Goal: Task Accomplishment & Management: Use online tool/utility

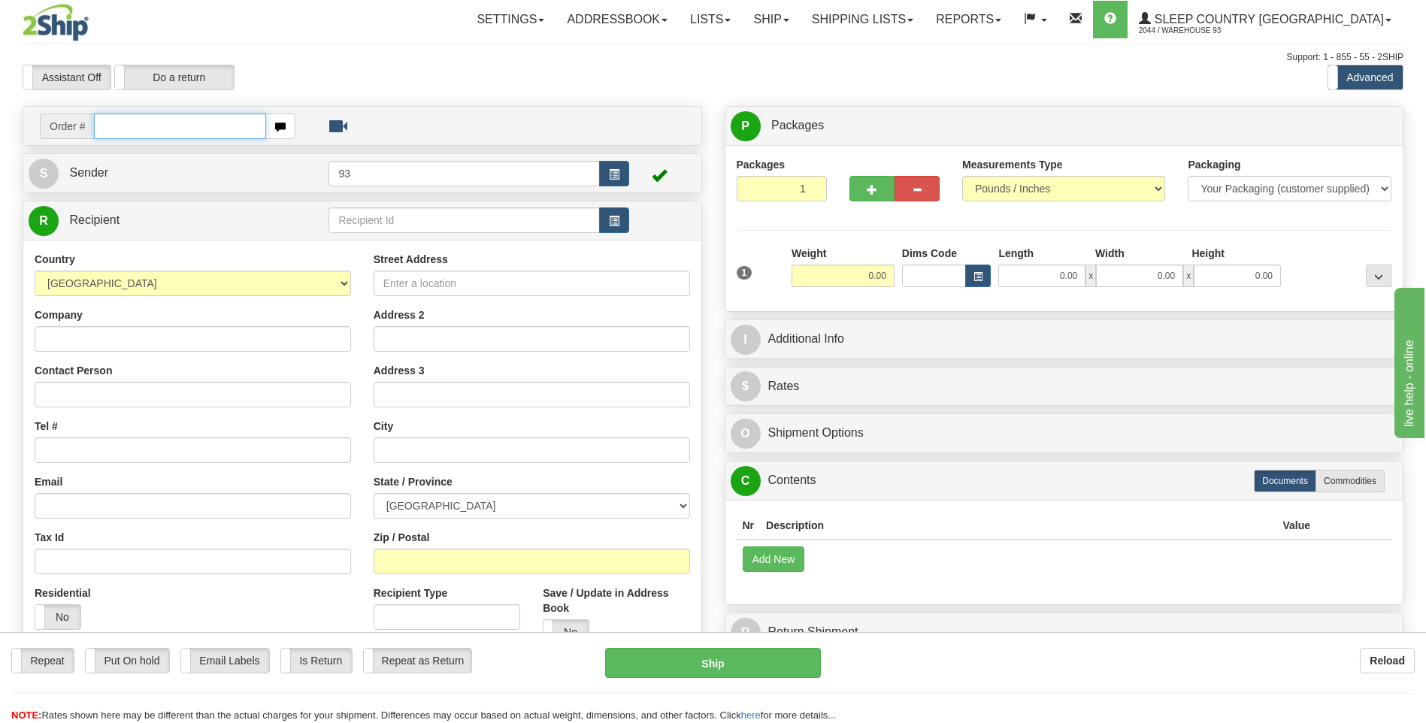
drag, startPoint x: 202, startPoint y: 126, endPoint x: 138, endPoint y: 130, distance: 64.0
click at [138, 130] on input "text" at bounding box center [179, 126] width 171 height 26
paste input "5950I060286"
type input "5950I060286"
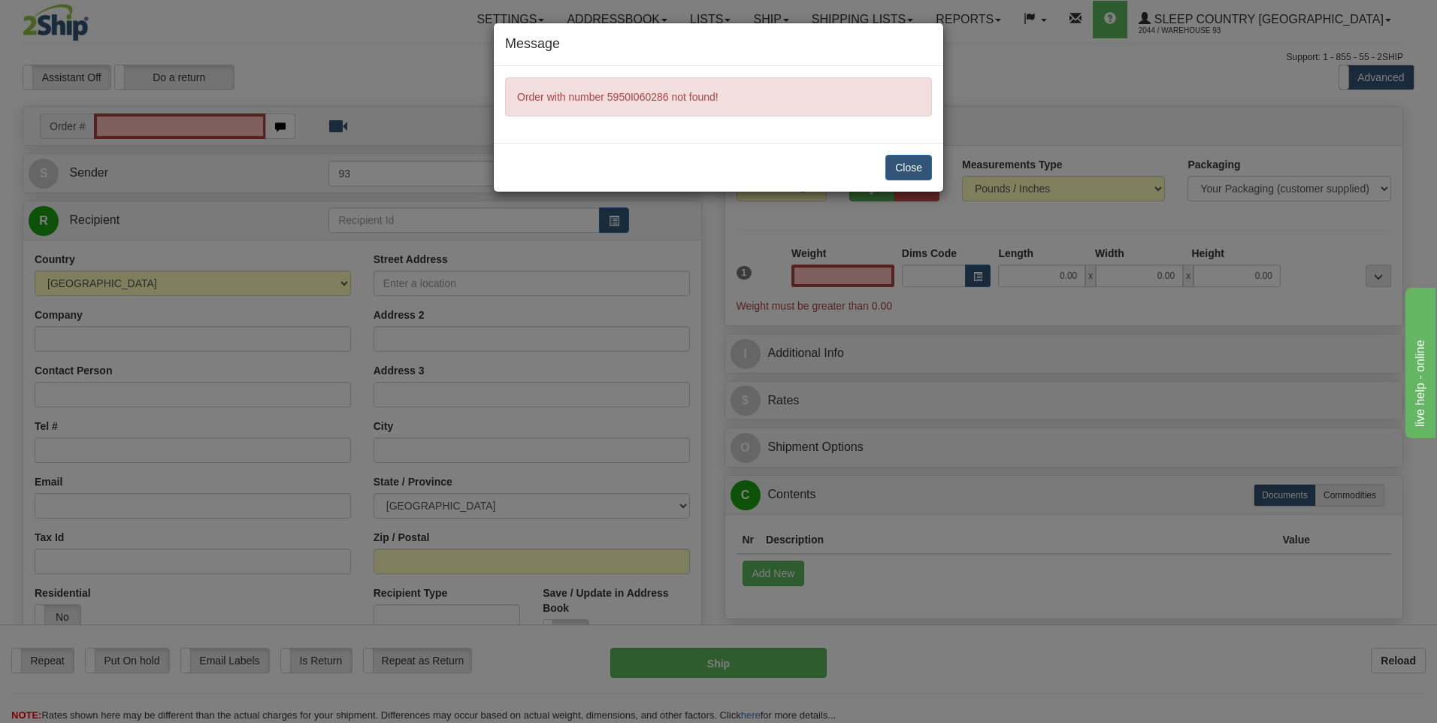
type input "0.00"
click at [680, 166] on button "Close" at bounding box center [908, 168] width 47 height 26
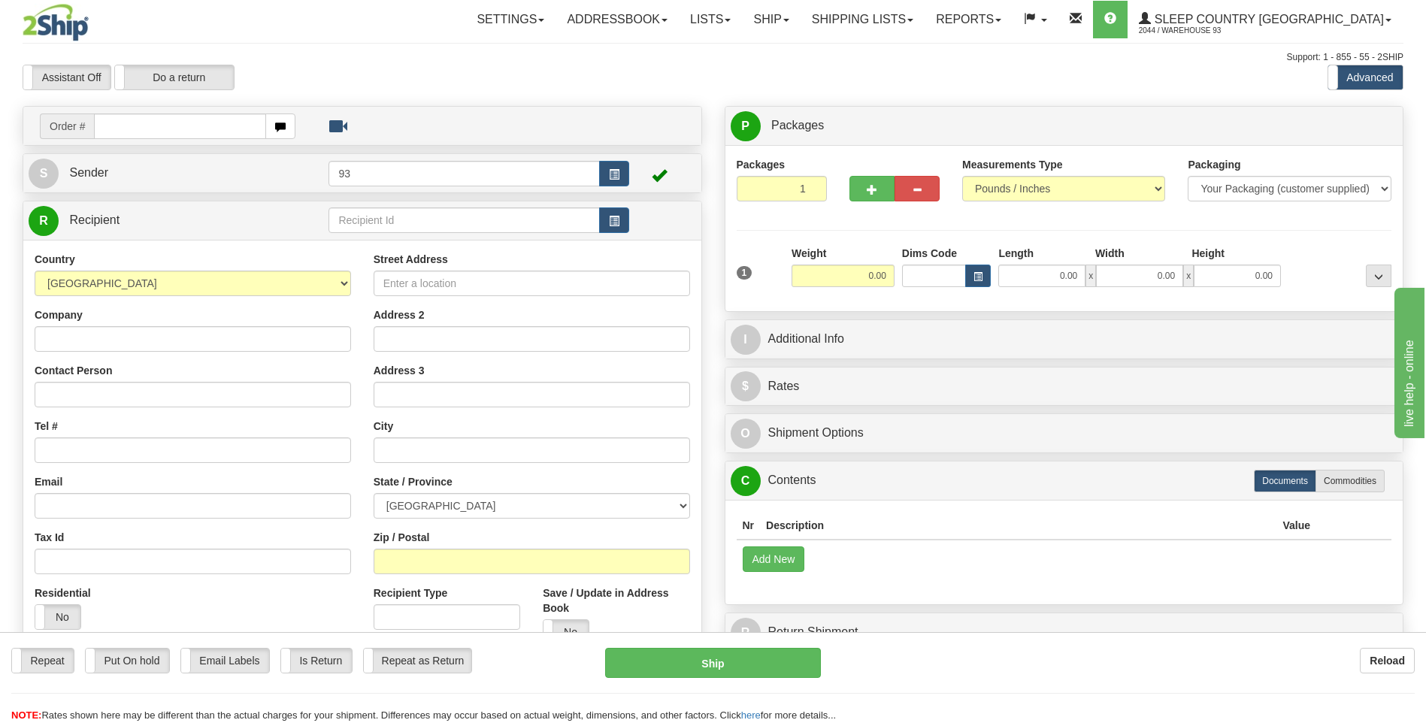
click at [1198, 693] on hr at bounding box center [712, 693] width 1403 height 1
click at [186, 134] on input "text" at bounding box center [179, 126] width 171 height 26
type input "9000I061392"
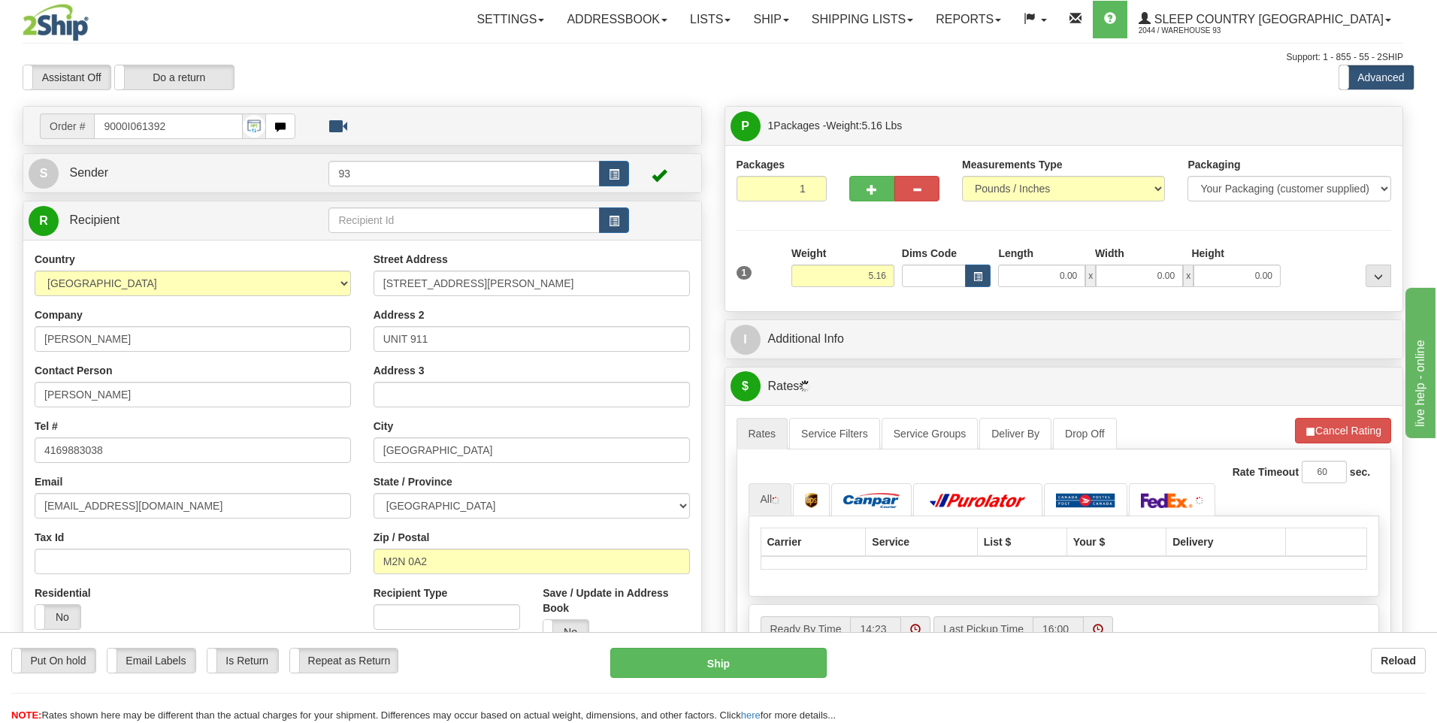
type input "NORTH YORK"
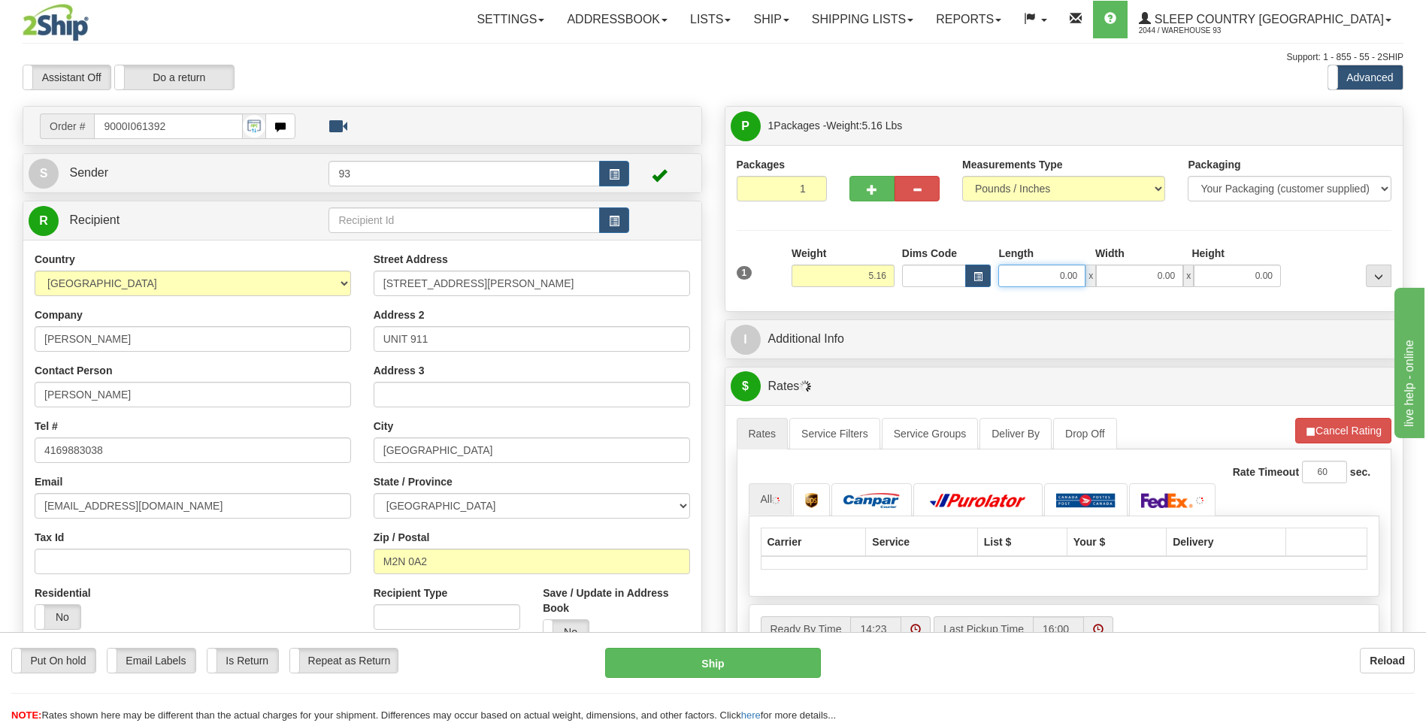
click at [1052, 283] on input "0.00" at bounding box center [1041, 276] width 87 height 23
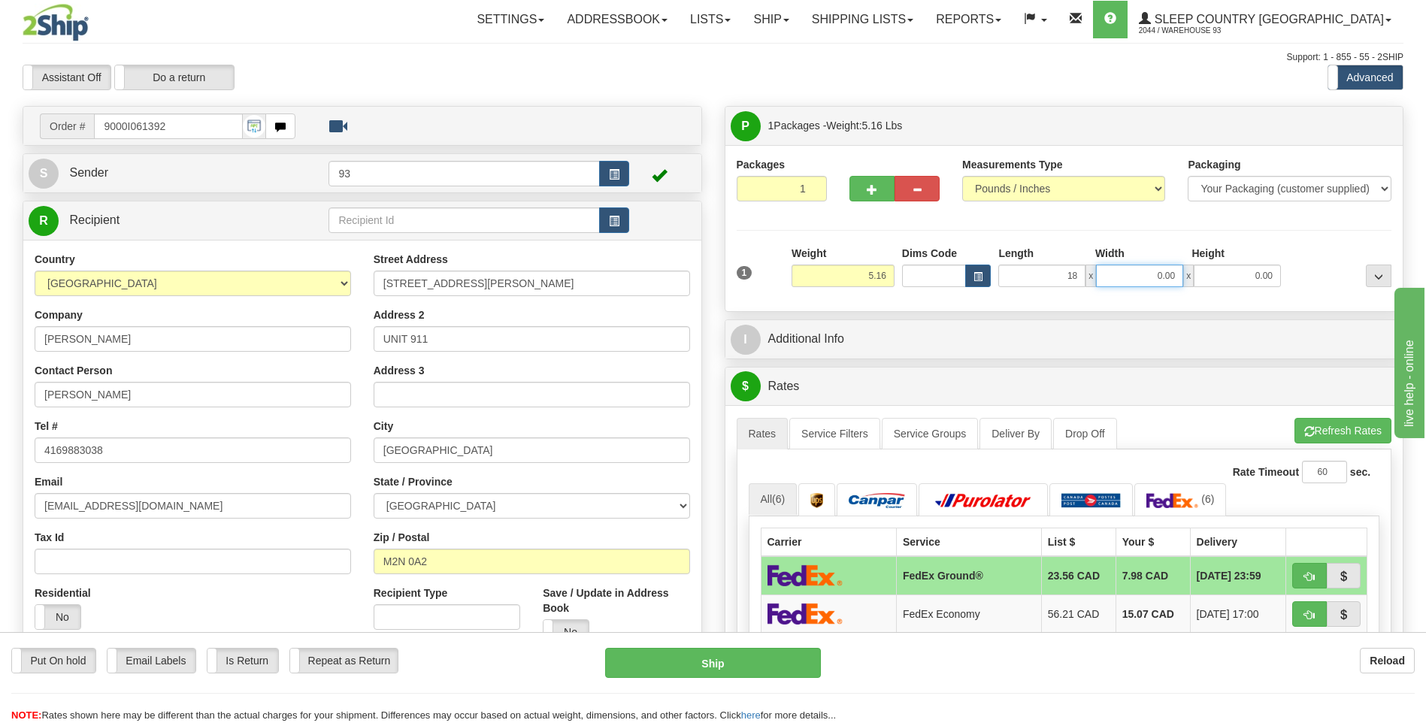
type input "18.00"
click at [1136, 279] on input "0.00" at bounding box center [1139, 276] width 87 height 23
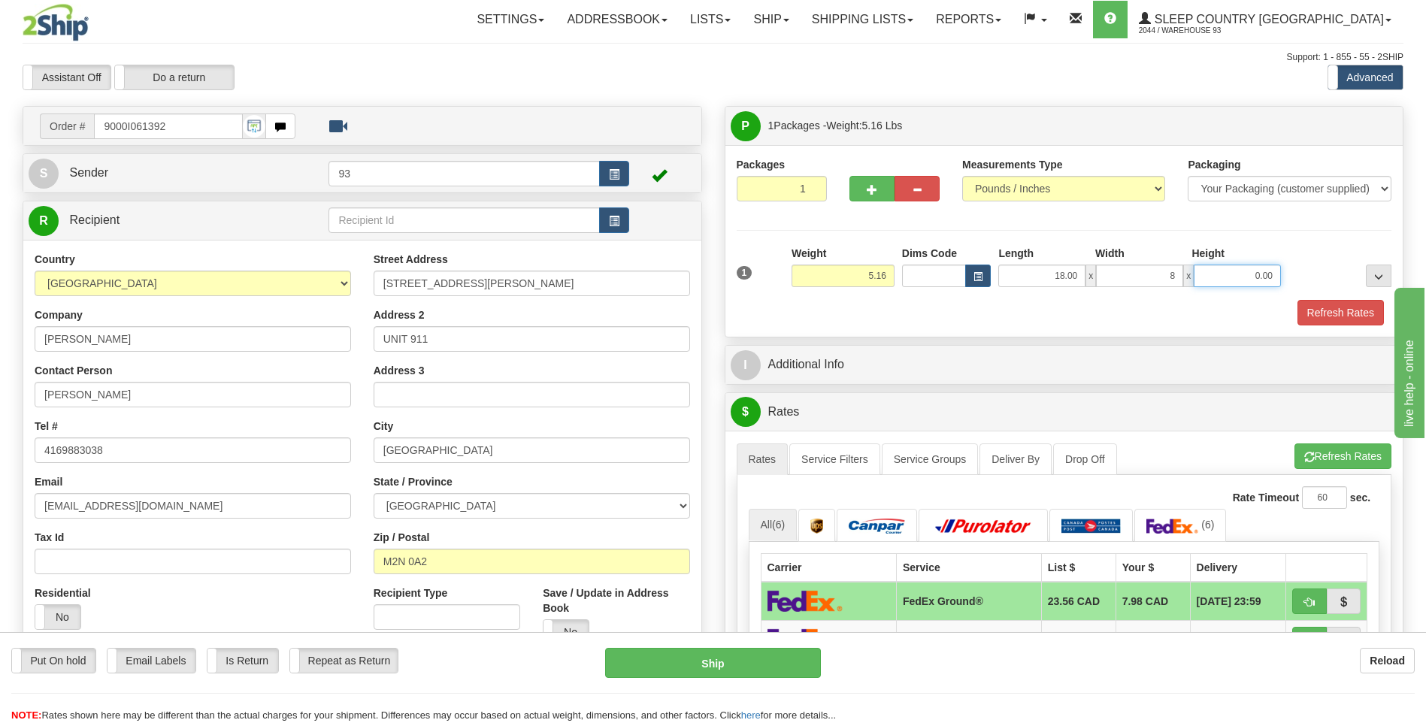
type input "8.00"
click at [1239, 267] on input "0.00" at bounding box center [1237, 276] width 87 height 23
type input "8.00"
click at [1312, 310] on button "Refresh Rates" at bounding box center [1340, 313] width 86 height 26
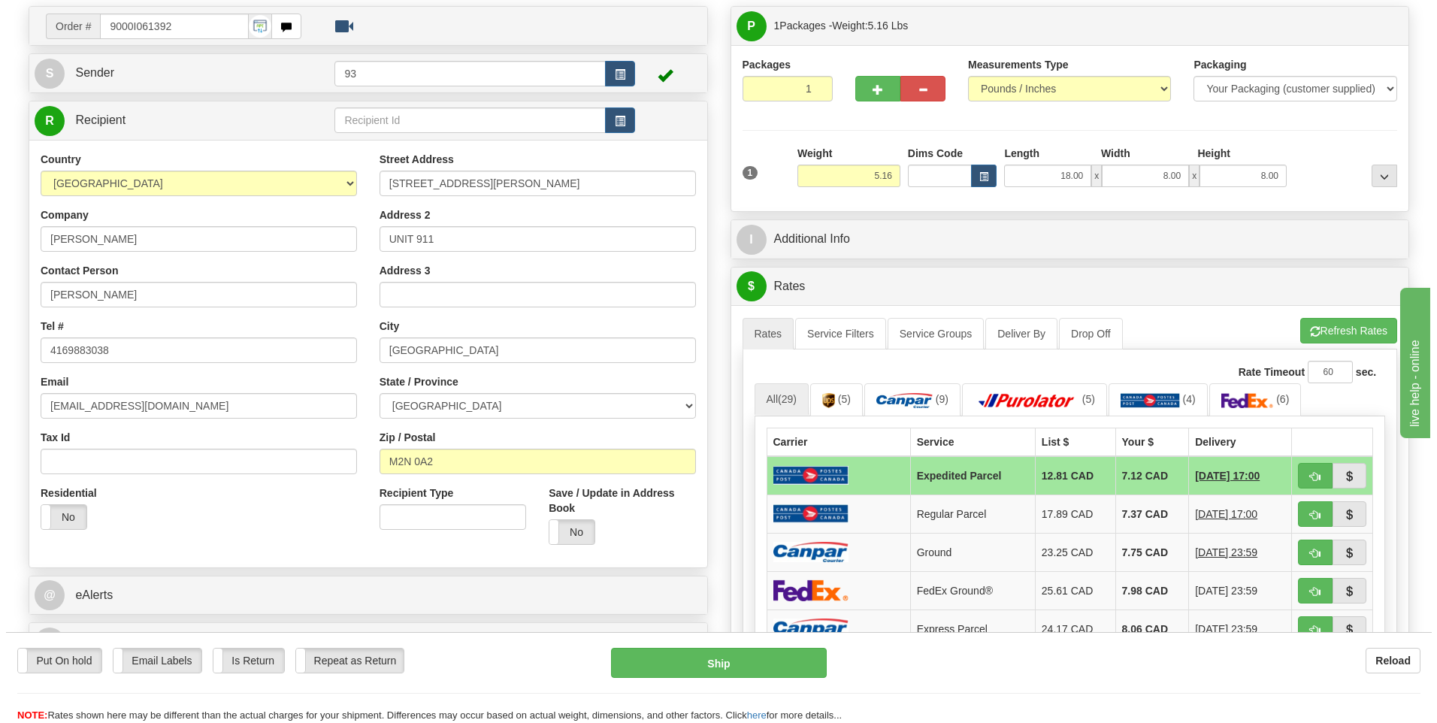
scroll to position [75, 0]
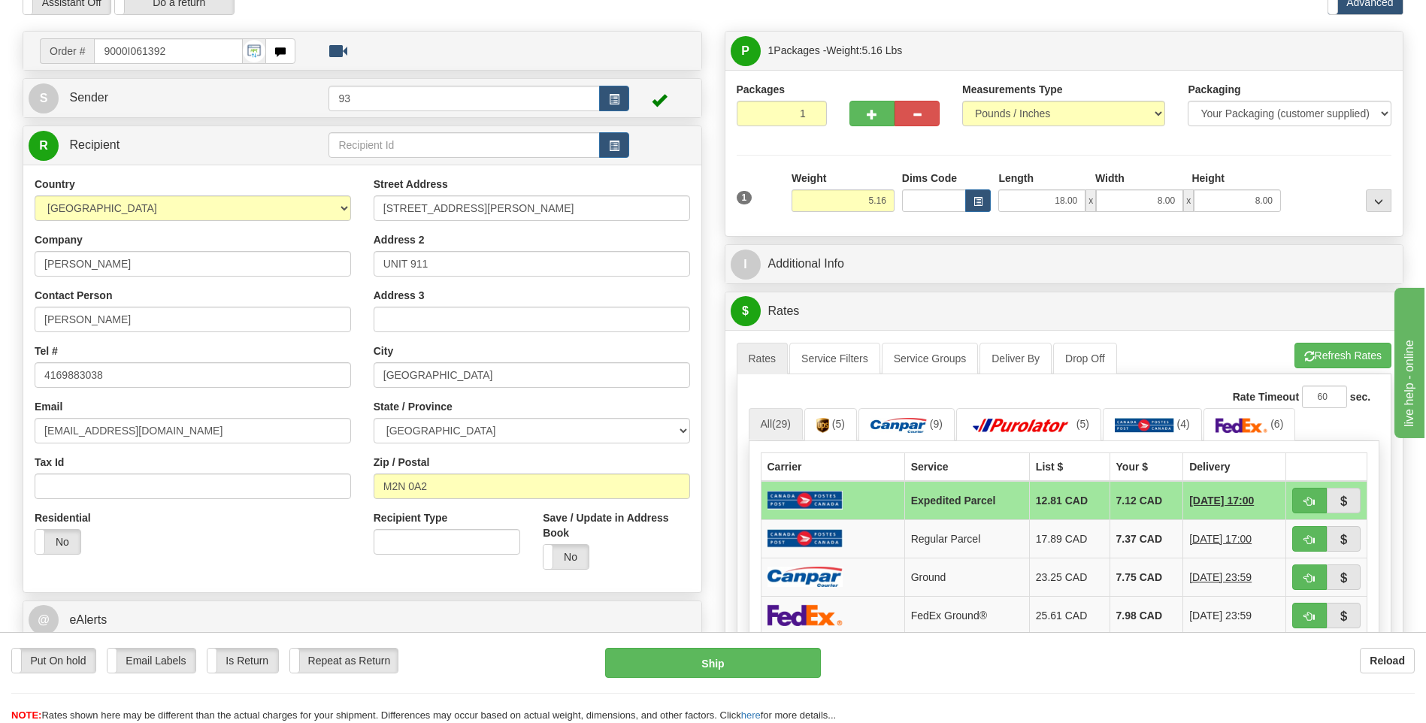
click at [710, 646] on div "Put On hold Put On hold Email Labels Email Labels Edit Is Return Is Return Repe…" at bounding box center [713, 677] width 1426 height 91
click at [734, 672] on button "Ship" at bounding box center [712, 663] width 215 height 30
type input "DOM.EP"
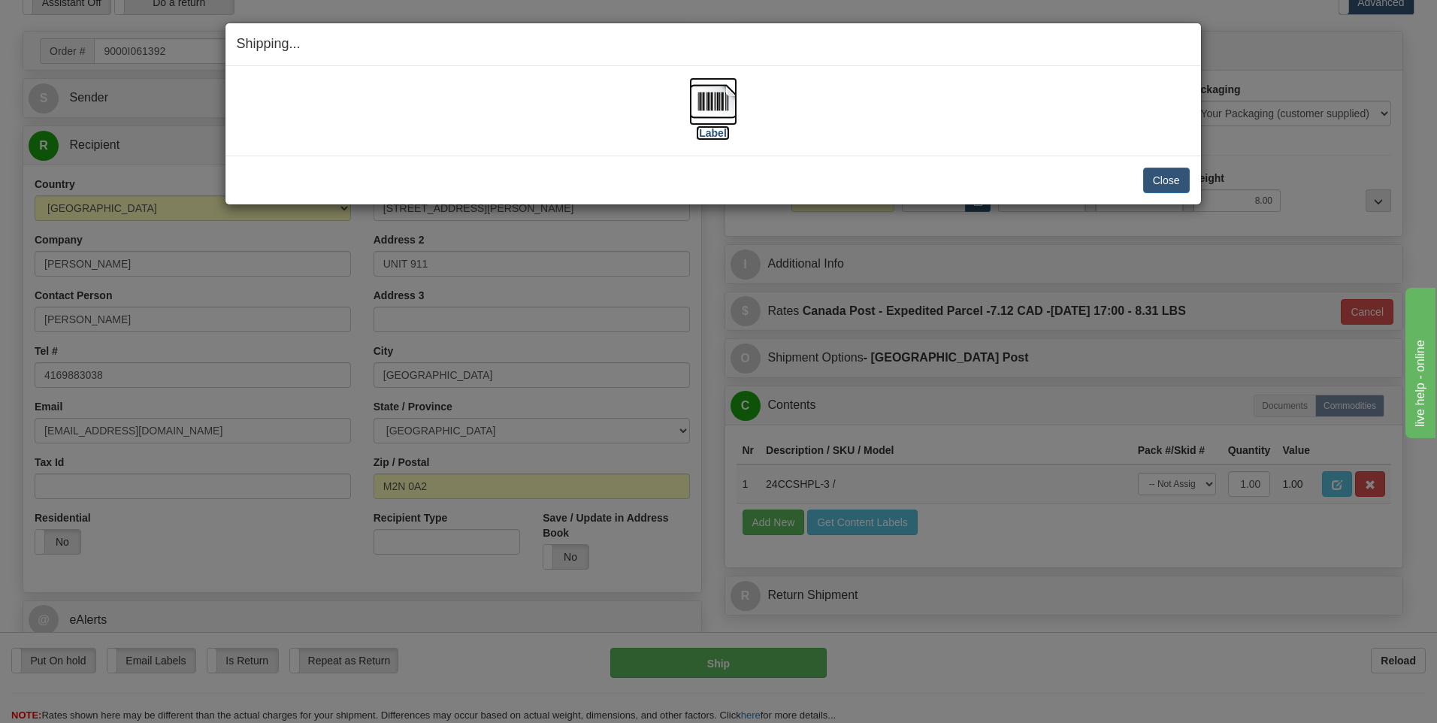
click at [711, 101] on img at bounding box center [713, 101] width 48 height 48
click at [1163, 183] on button "Close" at bounding box center [1166, 181] width 47 height 26
